Goal: Information Seeking & Learning: Learn about a topic

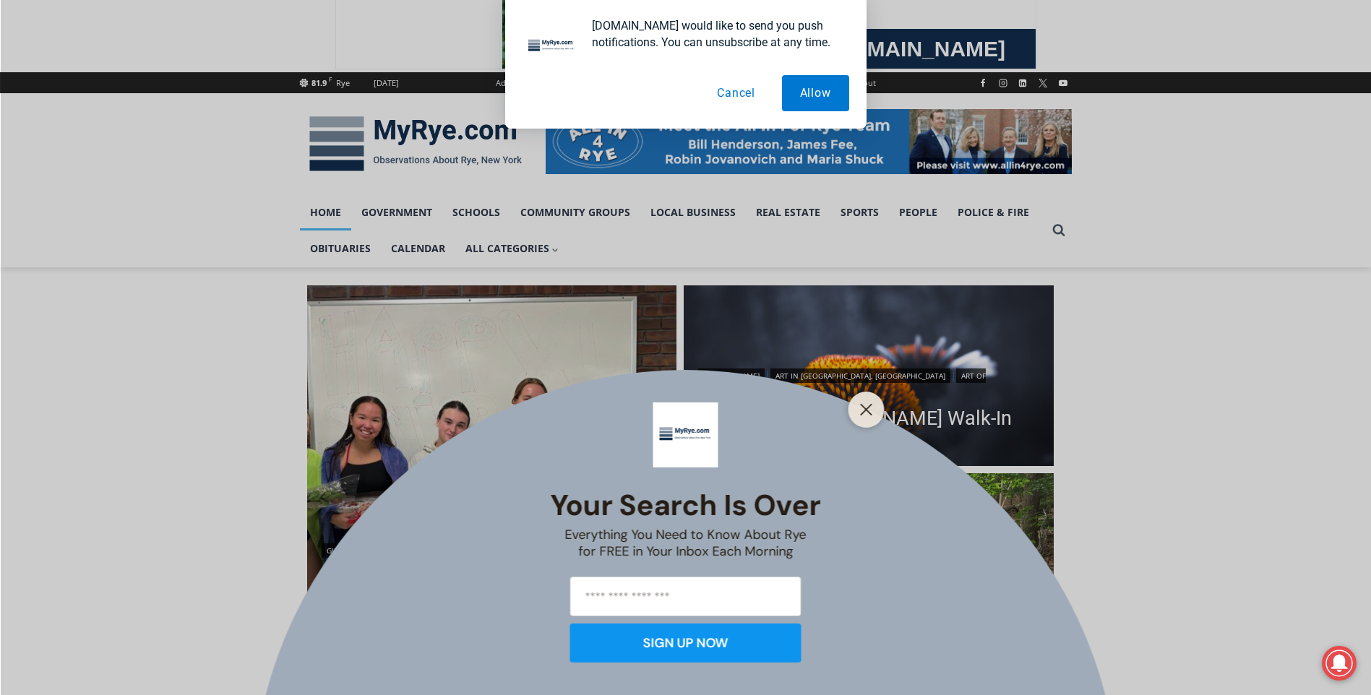
scroll to position [289, 0]
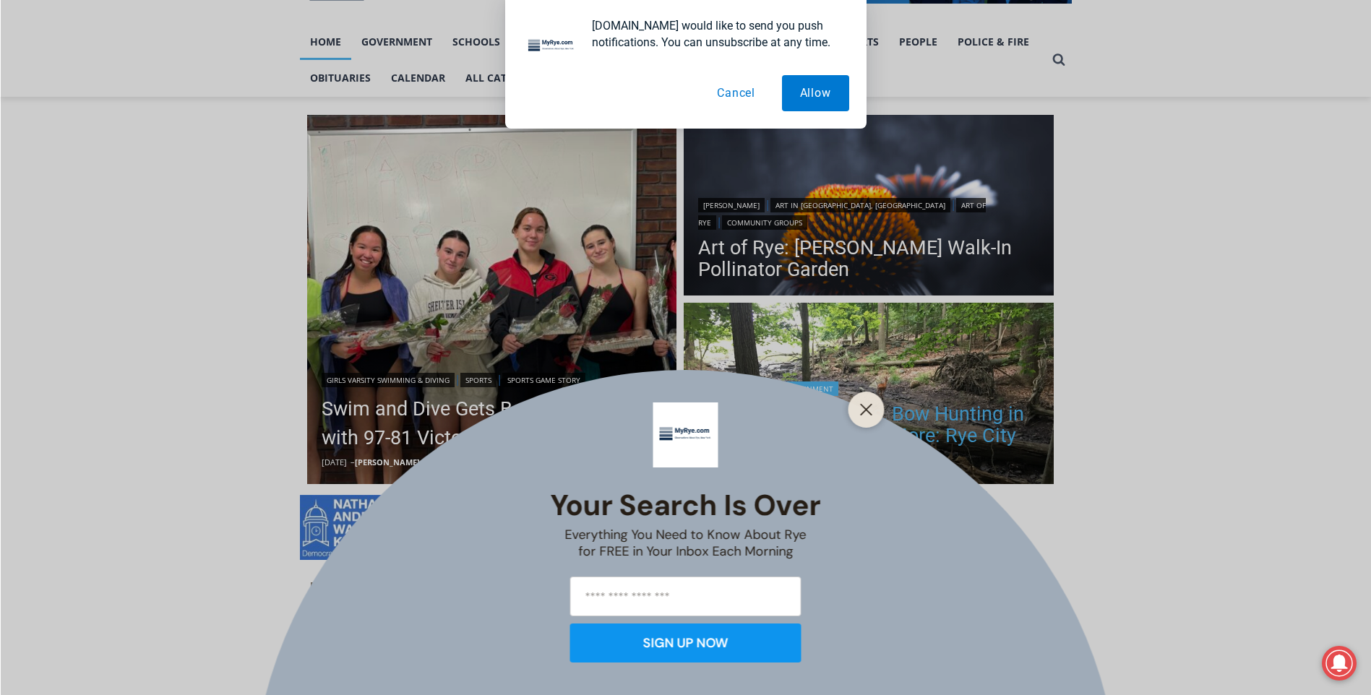
drag, startPoint x: 861, startPoint y: 413, endPoint x: 853, endPoint y: 413, distance: 8.7
click at [861, 413] on icon "Close" at bounding box center [866, 409] width 13 height 13
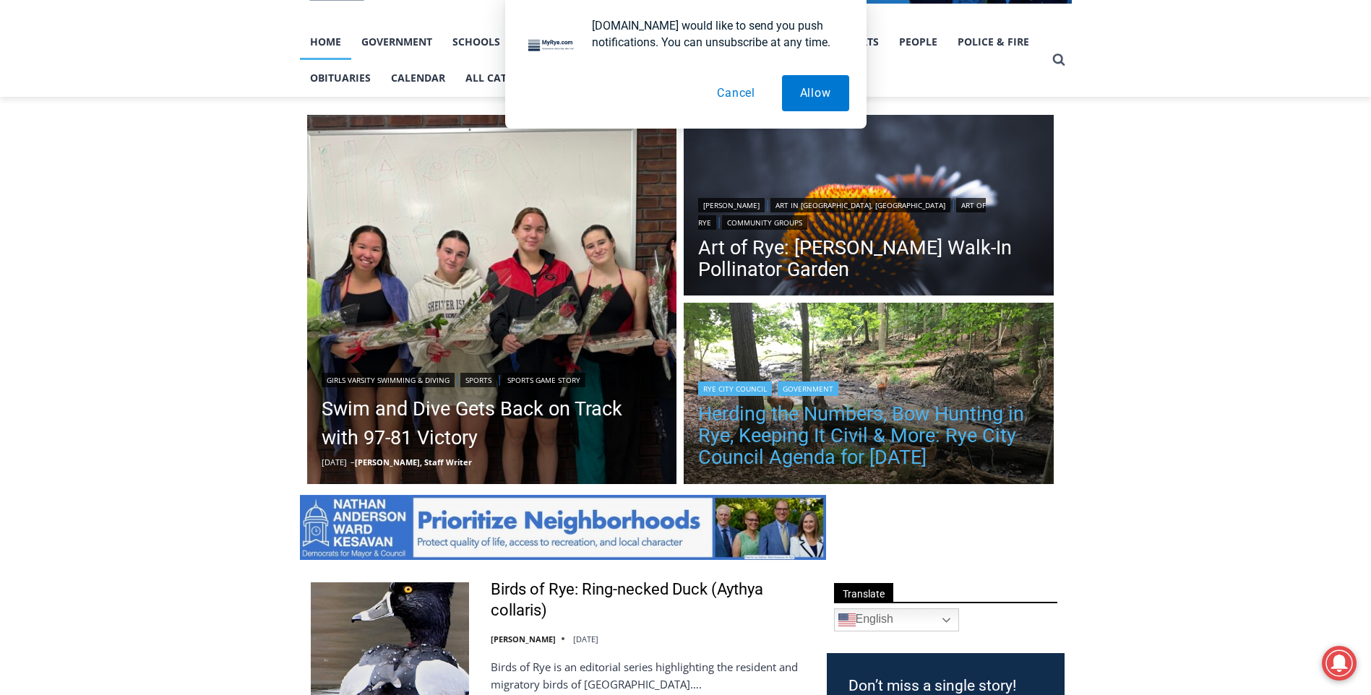
click at [762, 431] on link "Herding the Numbers, Bow Hunting in Rye, Keeping It Civil & More: Rye City Coun…" at bounding box center [868, 435] width 341 height 65
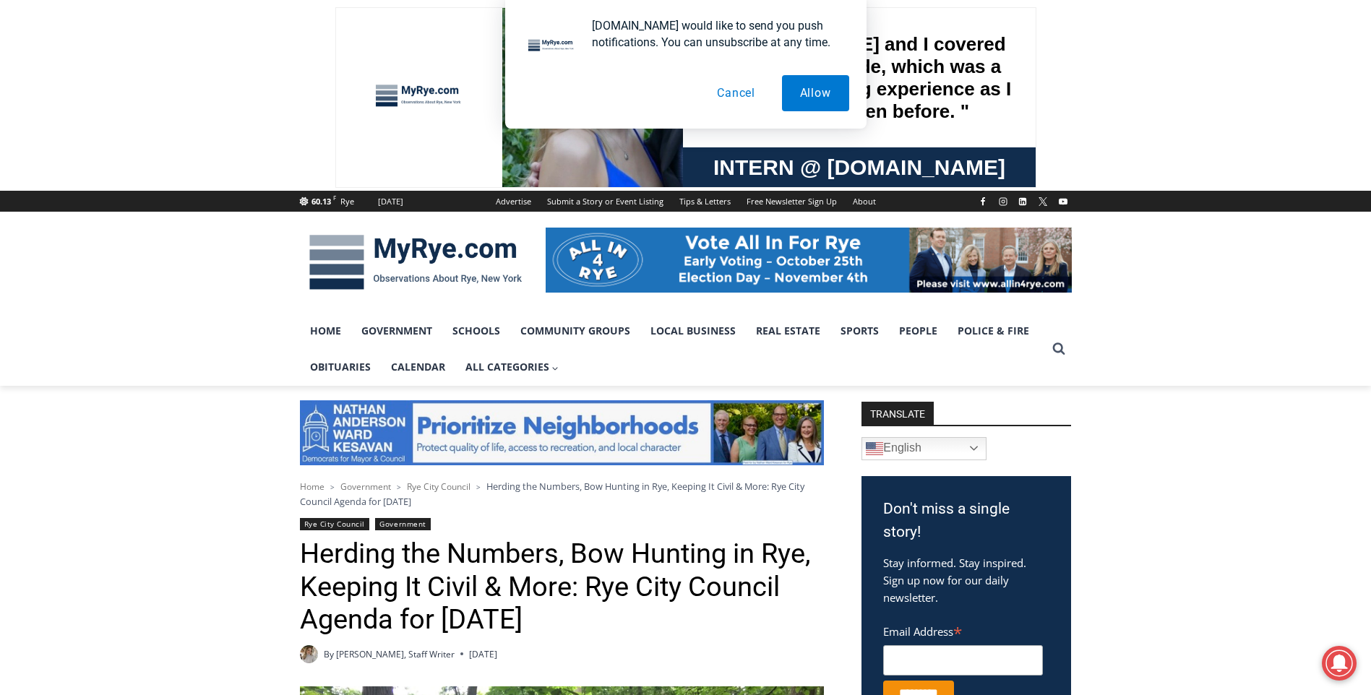
scroll to position [361, 0]
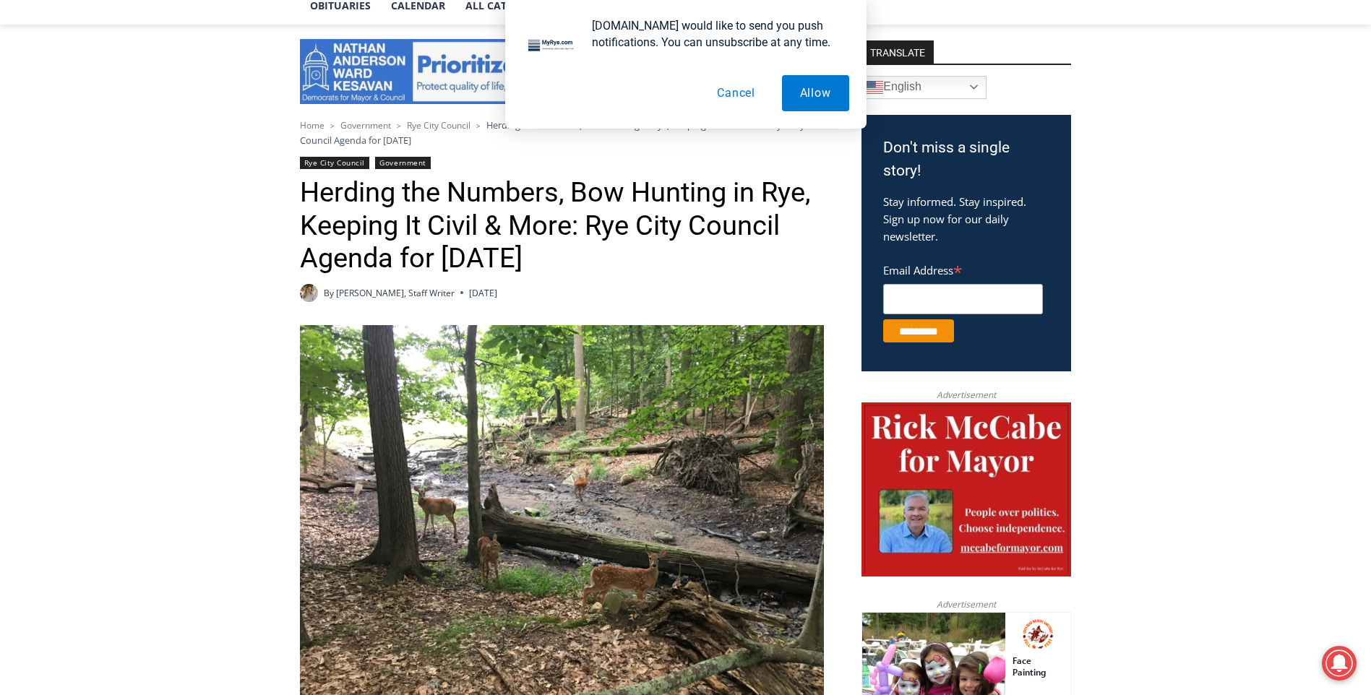
click at [741, 94] on button "Cancel" at bounding box center [736, 93] width 74 height 36
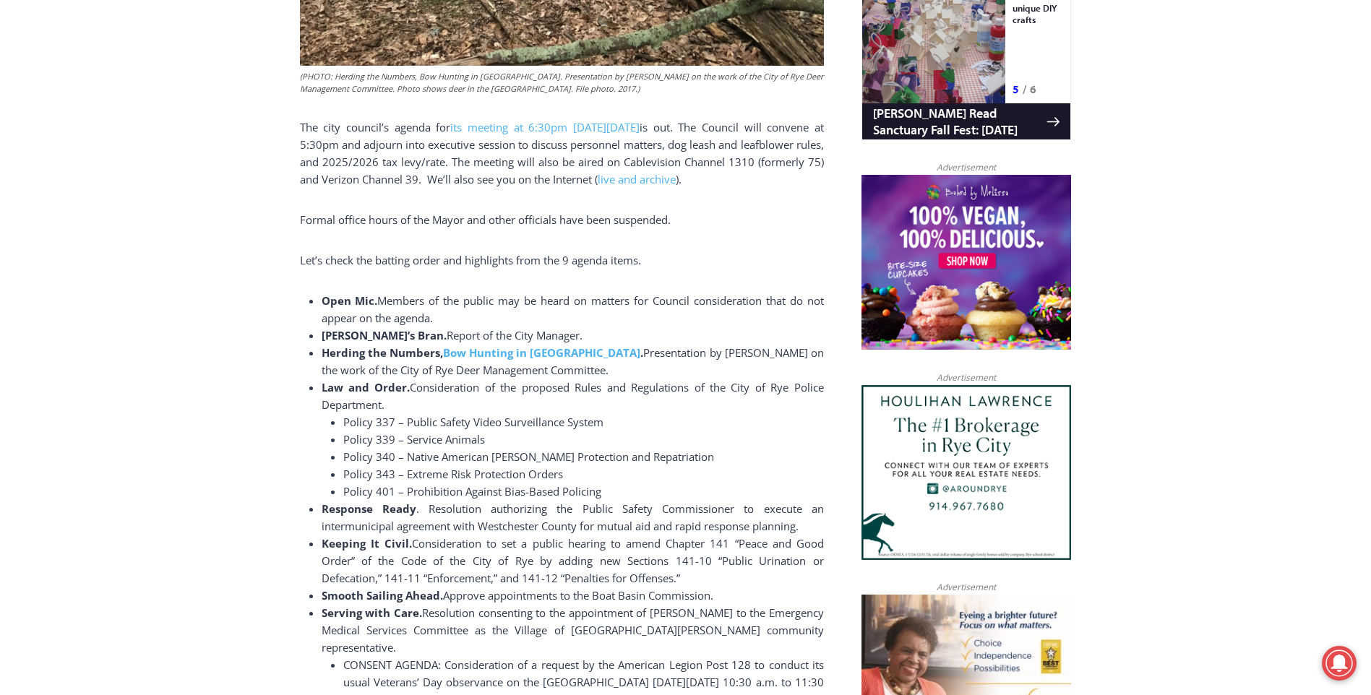
scroll to position [1012, 0]
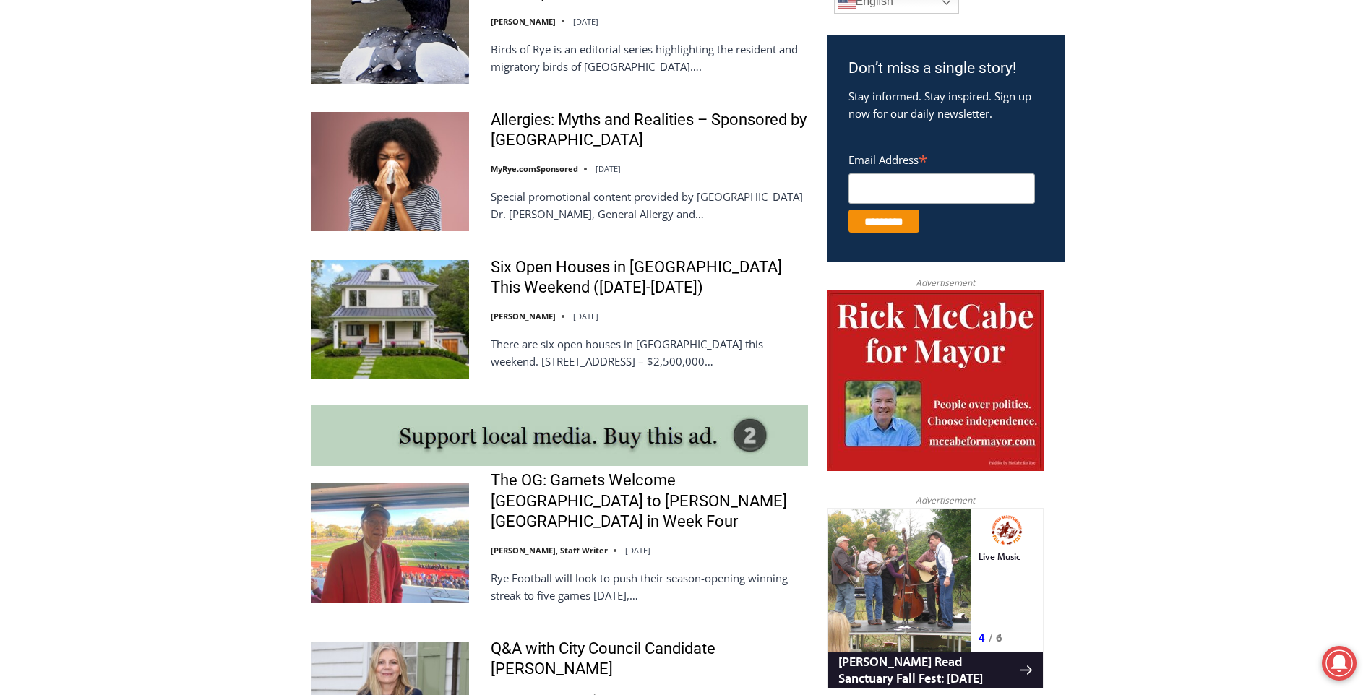
scroll to position [1084, 0]
